Goal: Navigation & Orientation: Find specific page/section

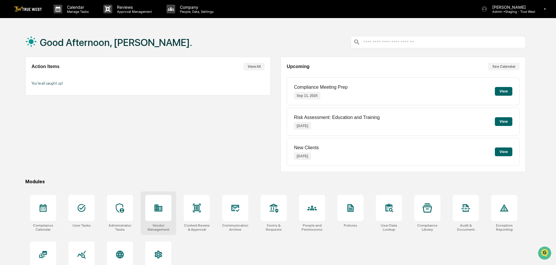
click at [164, 213] on div at bounding box center [158, 208] width 26 height 26
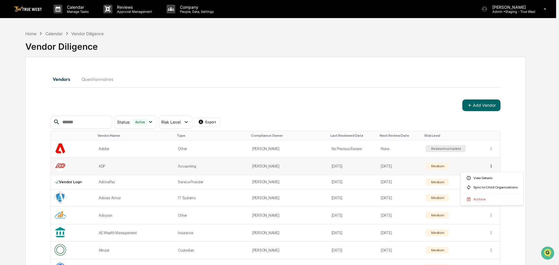
click at [489, 166] on html "Calendar Manage Tasks Reviews Approval Management Company People, Data, Setting…" at bounding box center [279, 132] width 559 height 265
click at [412, 58] on html "Calendar Manage Tasks Reviews Approval Management Company People, Data, Setting…" at bounding box center [279, 132] width 559 height 265
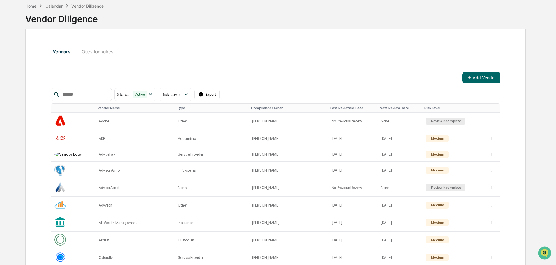
scroll to position [448, 0]
